Goal: Task Accomplishment & Management: Complete application form

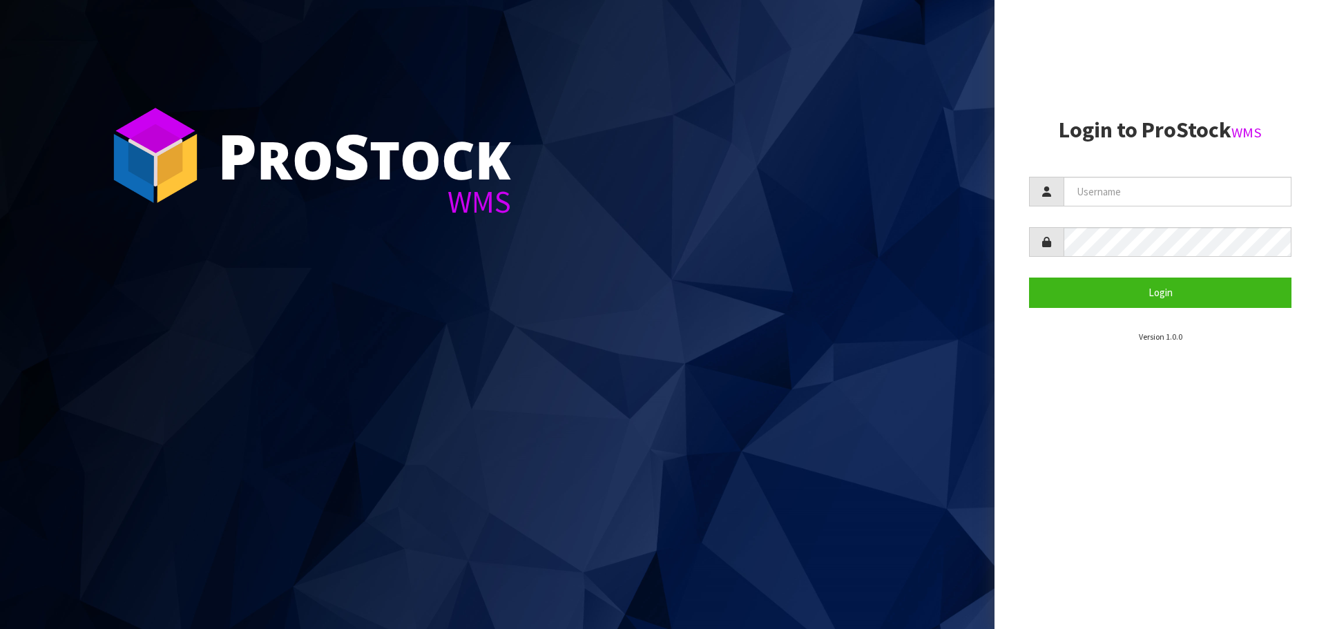
click at [1140, 209] on form "Login" at bounding box center [1160, 242] width 262 height 131
click at [1163, 198] on input "text" at bounding box center [1178, 192] width 228 height 30
type input "PACIFICBIOLOGICS"
click at [1029, 278] on button "Login" at bounding box center [1160, 293] width 262 height 30
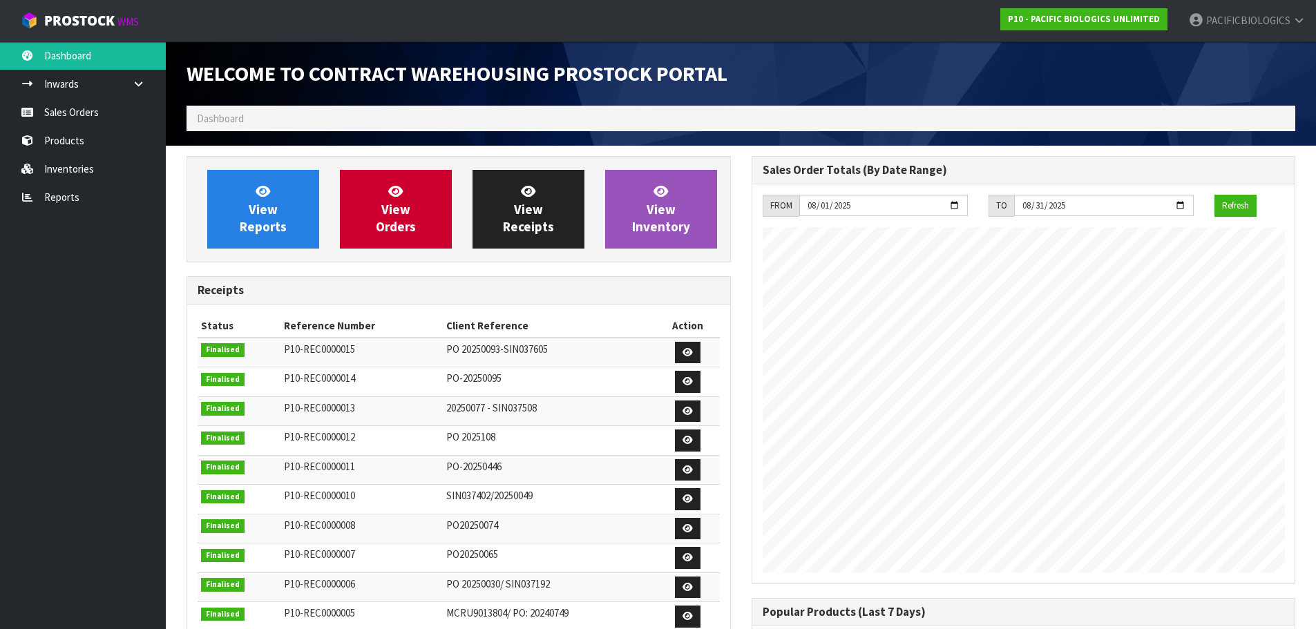
scroll to position [609, 564]
click at [66, 111] on link "Sales Orders" at bounding box center [83, 112] width 166 height 28
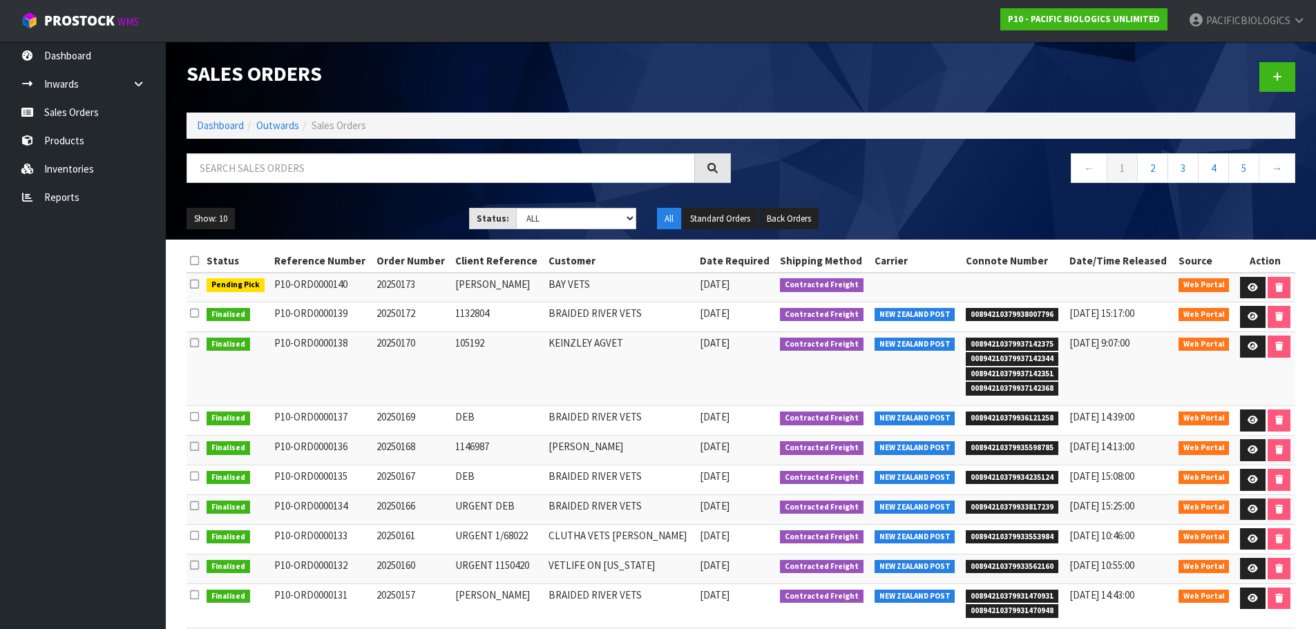
drag, startPoint x: 428, startPoint y: 281, endPoint x: 381, endPoint y: 285, distance: 46.5
click at [381, 285] on td "20250173" at bounding box center [412, 288] width 79 height 30
copy td "20250173"
drag, startPoint x: 598, startPoint y: 289, endPoint x: 558, endPoint y: 288, distance: 39.4
click at [558, 288] on td "BAY VETS" at bounding box center [621, 288] width 152 height 30
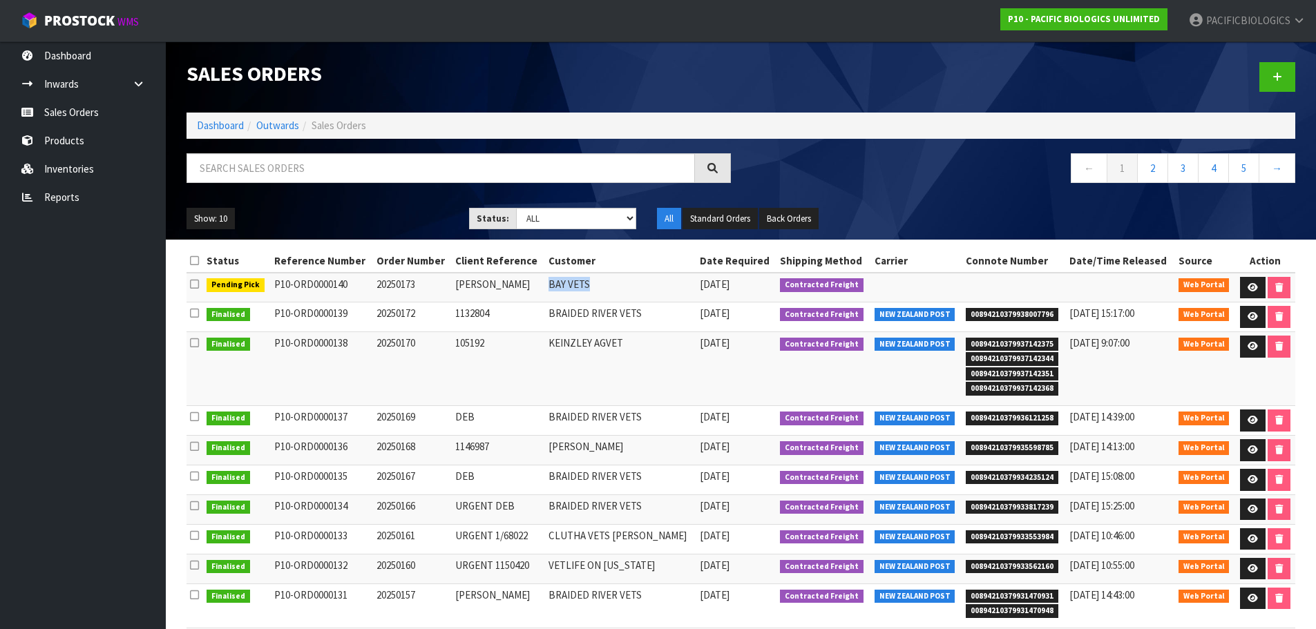
copy td "BAY VETS"
click at [1250, 285] on icon at bounding box center [1252, 287] width 10 height 9
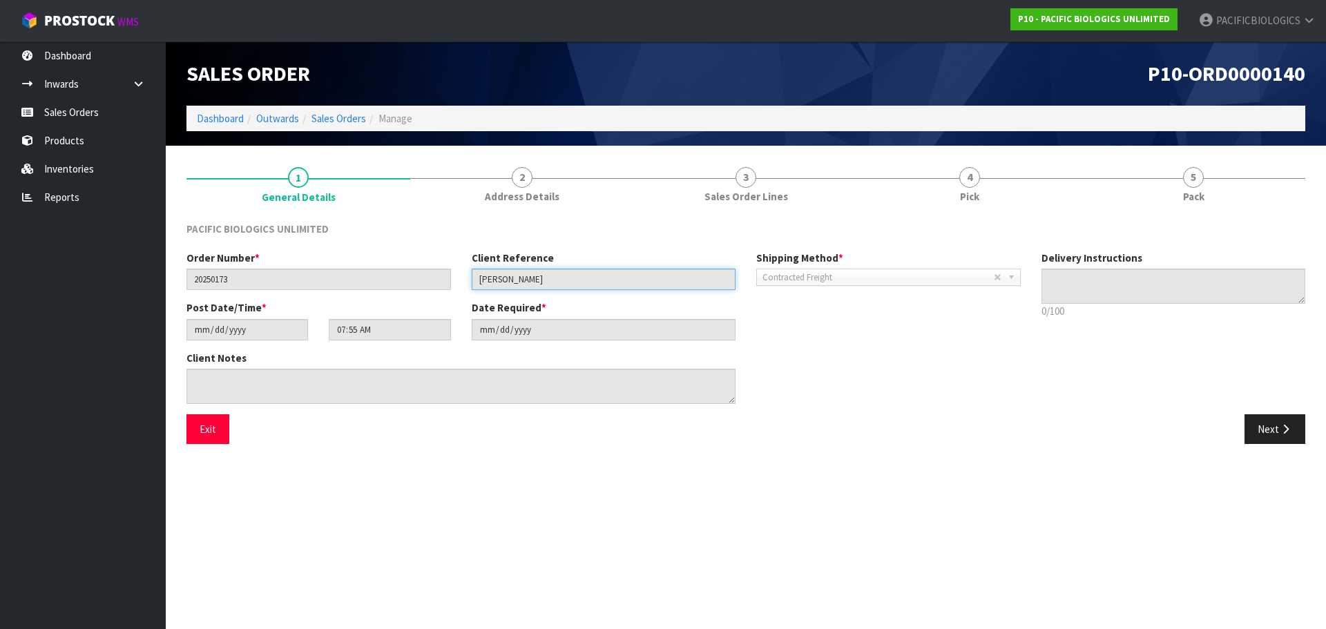
drag, startPoint x: 540, startPoint y: 274, endPoint x: 463, endPoint y: 267, distance: 76.9
click at [463, 267] on div "Client Reference [PERSON_NAME]" at bounding box center [603, 270] width 285 height 39
click at [1272, 429] on button "Next" at bounding box center [1275, 429] width 61 height 30
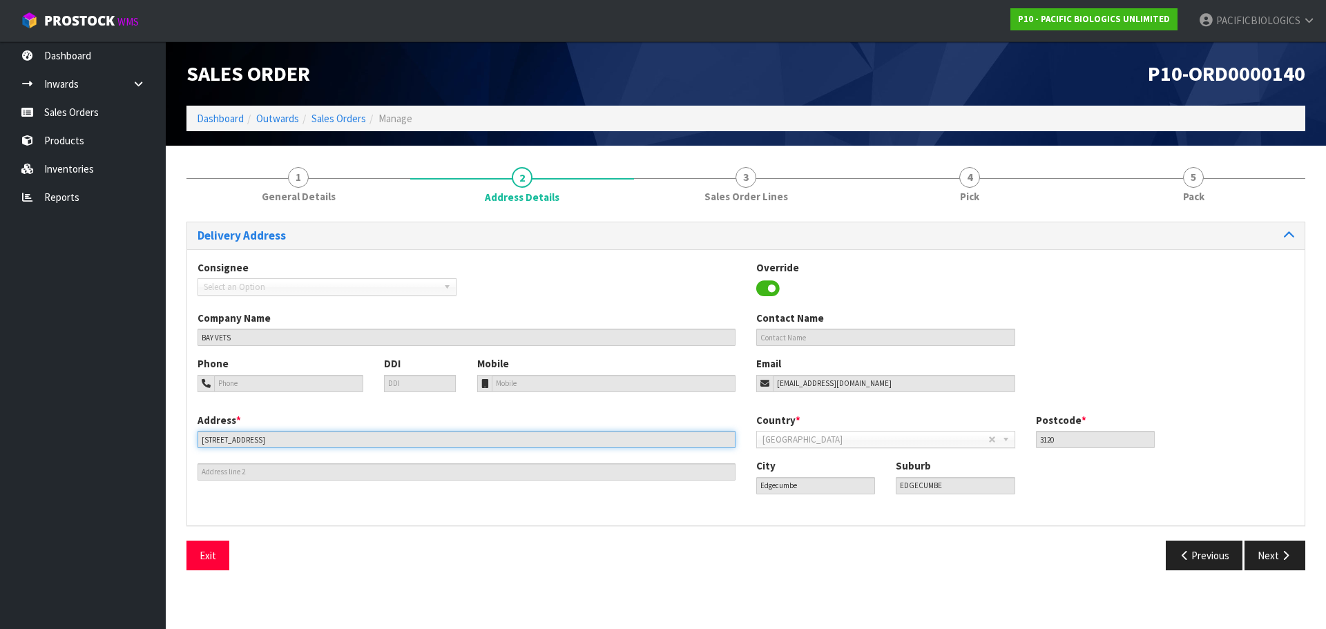
drag, startPoint x: 274, startPoint y: 443, endPoint x: 121, endPoint y: 414, distance: 155.3
click at [121, 414] on body "Toggle navigation ProStock WMS P10 - PACIFIC BIOLOGICS UNLIMITED PACIFICBIOLOGI…" at bounding box center [663, 314] width 1326 height 629
click at [1277, 554] on button "Next" at bounding box center [1275, 556] width 61 height 30
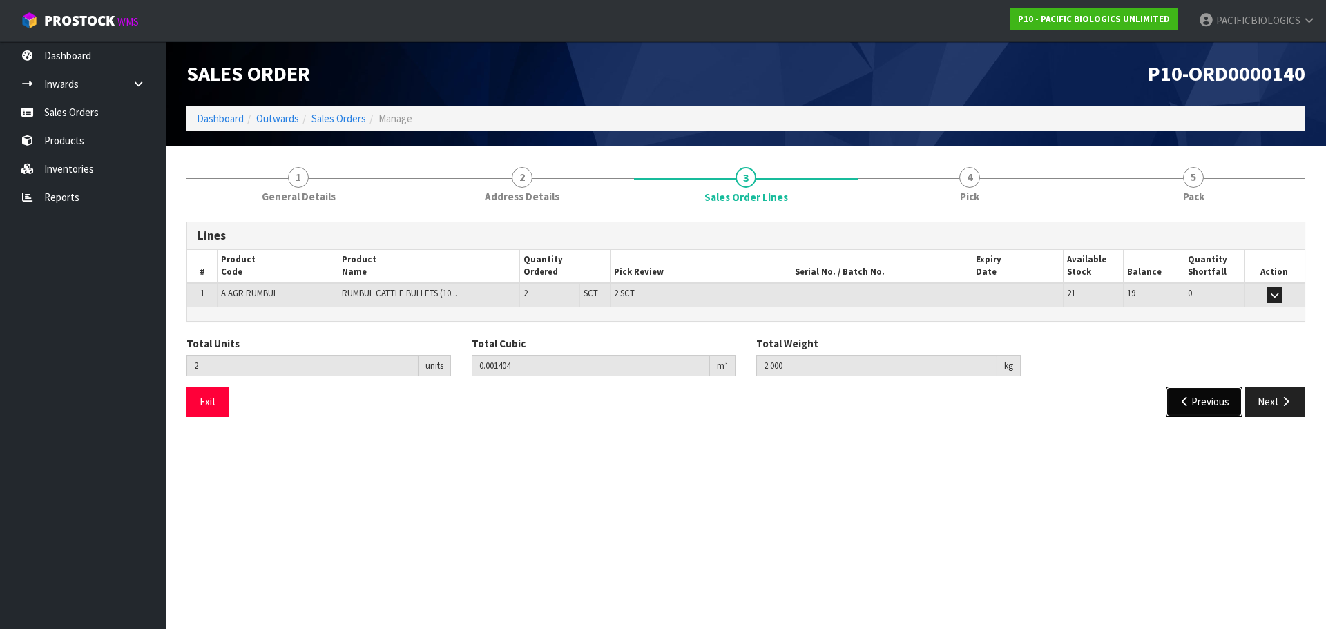
click at [1199, 403] on button "Previous" at bounding box center [1204, 402] width 77 height 30
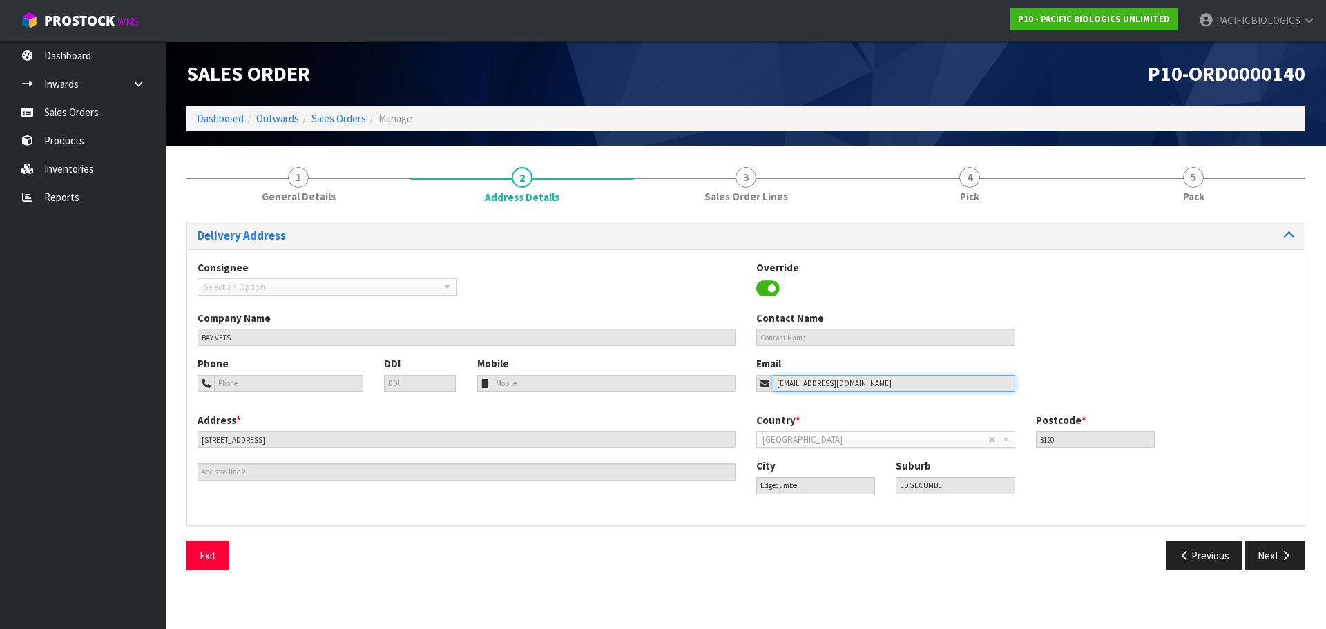
drag, startPoint x: 897, startPoint y: 384, endPoint x: 682, endPoint y: 358, distance: 215.7
click at [682, 358] on div "Phone DDI Mobile Email [EMAIL_ADDRESS][DOMAIN_NAME]" at bounding box center [746, 384] width 1118 height 56
click at [1188, 549] on button "Previous" at bounding box center [1204, 556] width 77 height 30
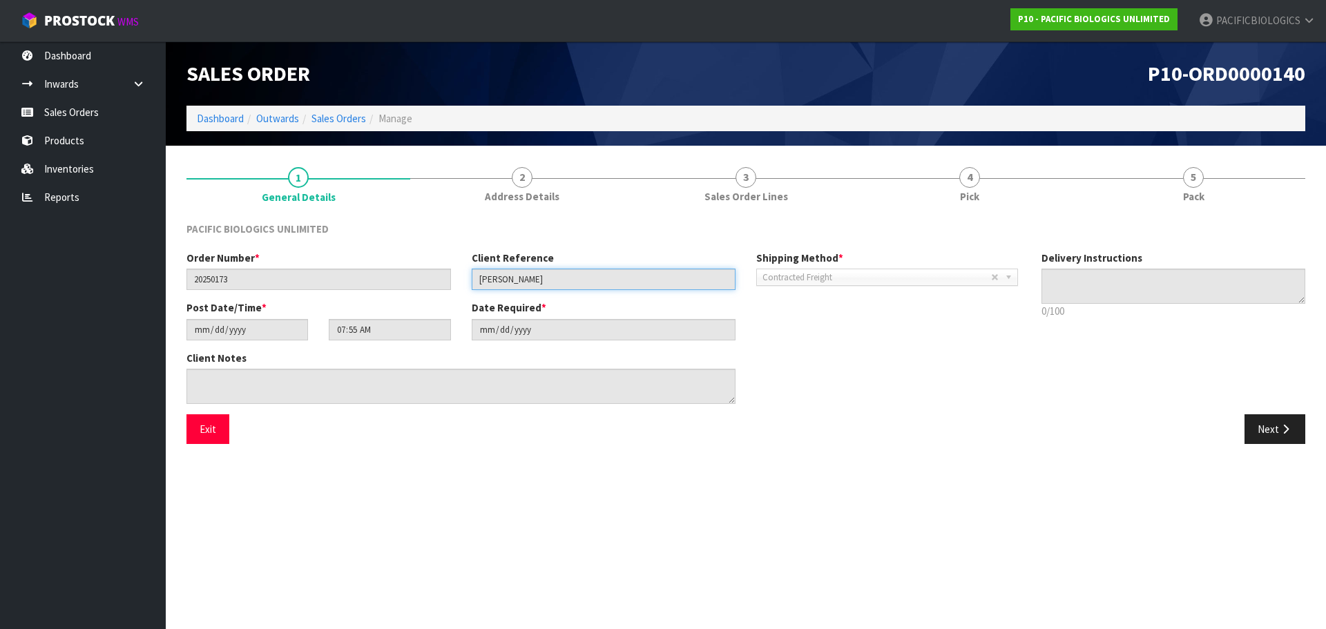
drag, startPoint x: 489, startPoint y: 274, endPoint x: 414, endPoint y: 251, distance: 78.5
click at [414, 251] on div "Order Number * 20250173 Client Reference [PERSON_NAME] Shipping Method * Pickup…" at bounding box center [603, 276] width 855 height 50
click at [1266, 428] on button "Next" at bounding box center [1275, 429] width 61 height 30
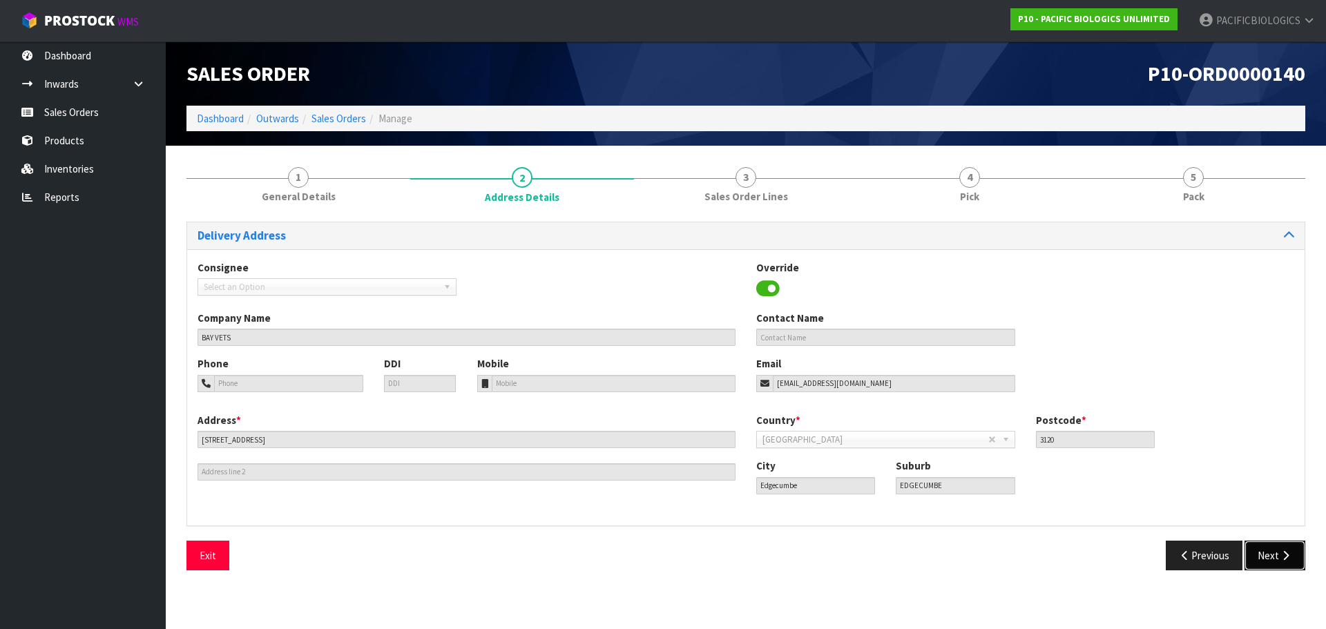
click at [1257, 559] on button "Next" at bounding box center [1275, 556] width 61 height 30
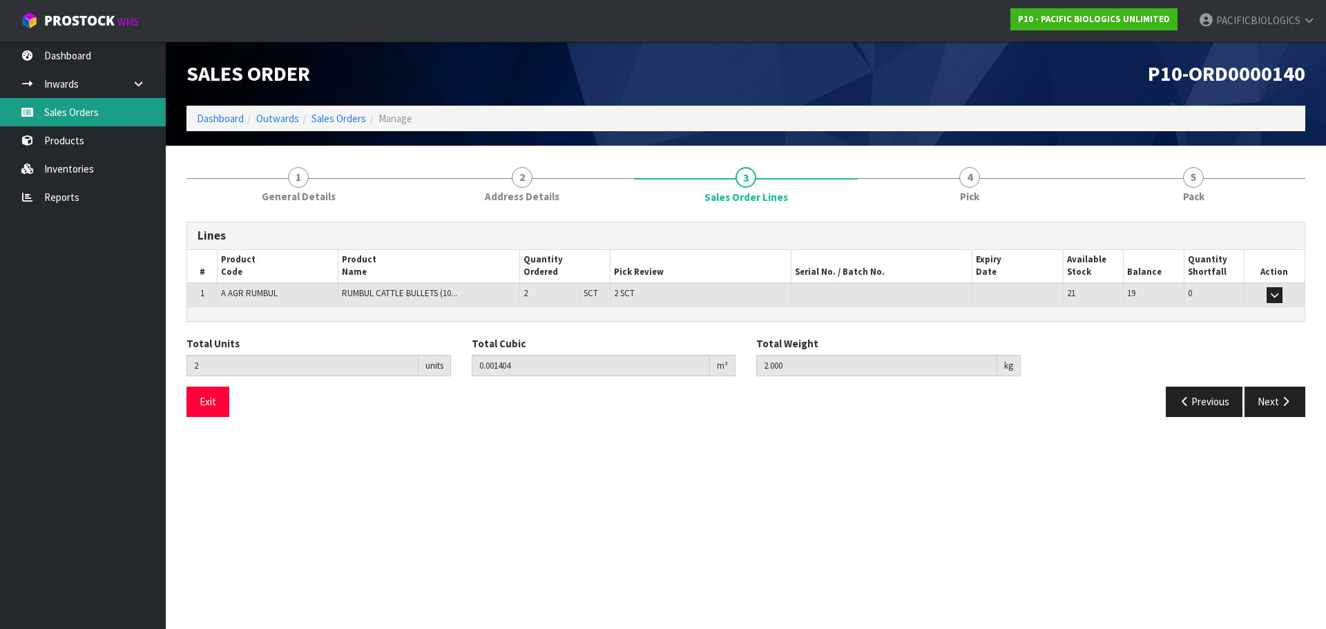
click at [73, 114] on link "Sales Orders" at bounding box center [83, 112] width 166 height 28
